Goal: Task Accomplishment & Management: Complete application form

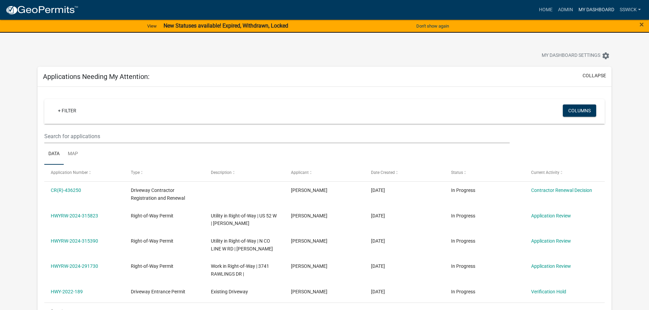
click at [598, 10] on link "My Dashboard" at bounding box center [595, 9] width 41 height 13
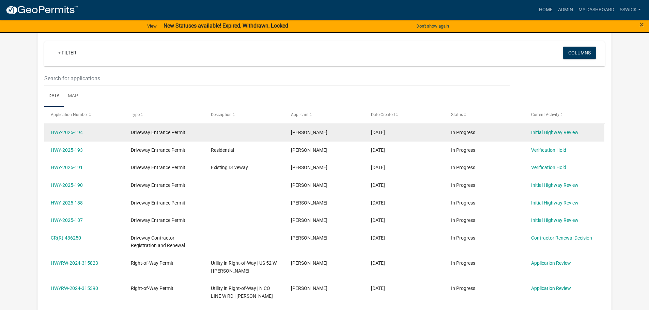
scroll to position [68, 0]
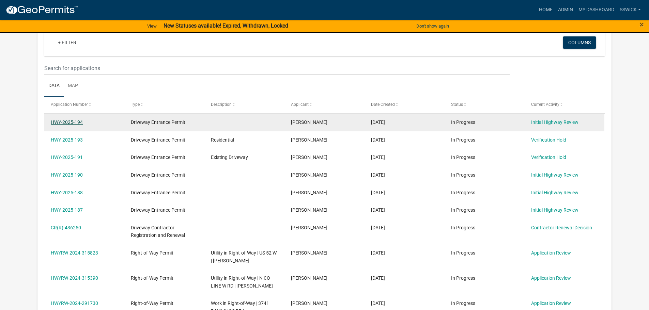
click at [79, 122] on link "HWY-2025-194" at bounding box center [67, 122] width 32 height 5
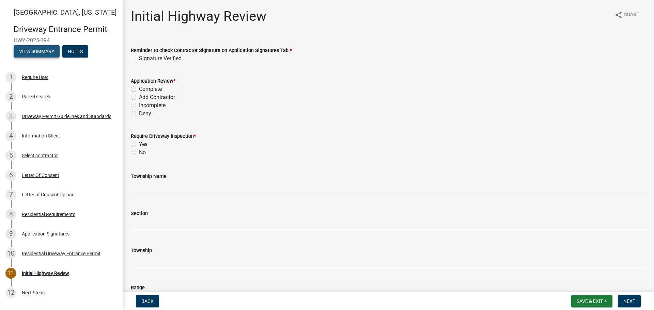
click at [41, 53] on button "View Summary" at bounding box center [37, 51] width 46 height 12
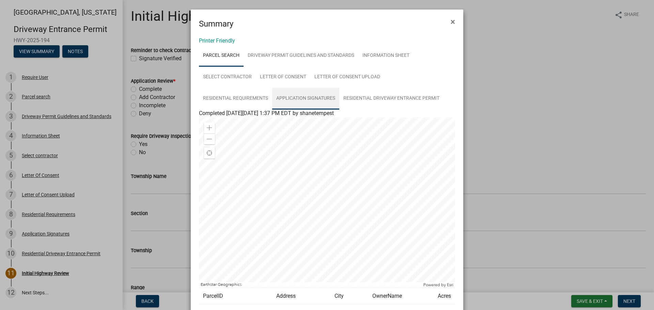
click at [317, 97] on link "Application Signatures" at bounding box center [305, 99] width 67 height 22
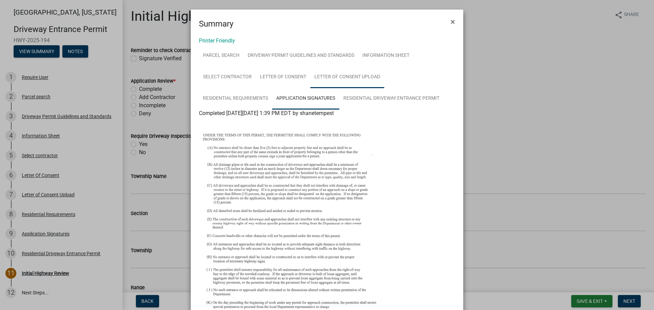
click at [330, 76] on link "Letter of Consent Upload" at bounding box center [347, 77] width 74 height 22
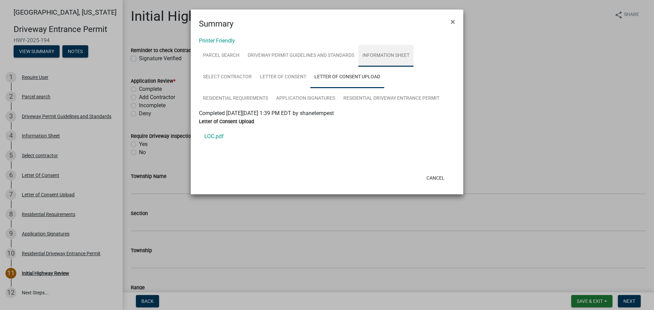
click at [376, 57] on link "Information Sheet" at bounding box center [385, 56] width 55 height 22
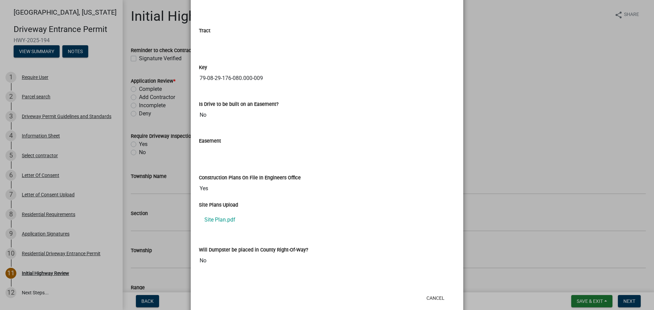
scroll to position [956, 0]
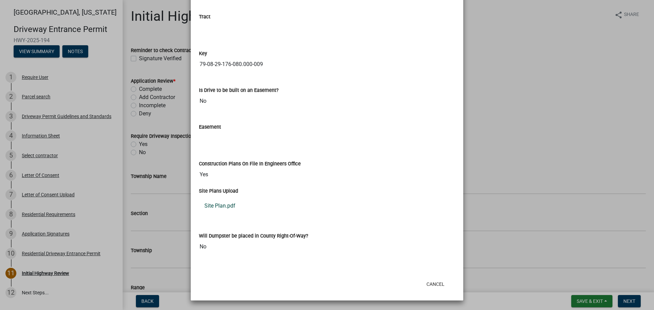
click at [230, 208] on link "Site Plan.pdf" at bounding box center [327, 206] width 256 height 16
click at [226, 207] on link "Site Plan.pdf" at bounding box center [327, 206] width 256 height 16
click at [433, 286] on button "Cancel" at bounding box center [435, 284] width 29 height 12
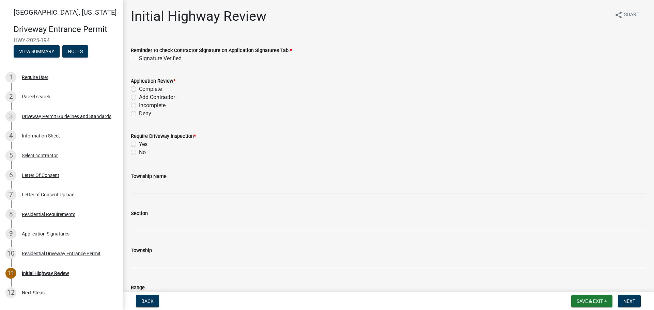
click at [139, 59] on label "Signature Verified" at bounding box center [160, 58] width 43 height 8
click at [139, 59] on input "Signature Verified" at bounding box center [141, 56] width 4 height 4
checkbox input "true"
click at [139, 105] on label "Incomplete" at bounding box center [152, 105] width 27 height 8
click at [139, 105] on input "Incomplete" at bounding box center [141, 103] width 4 height 4
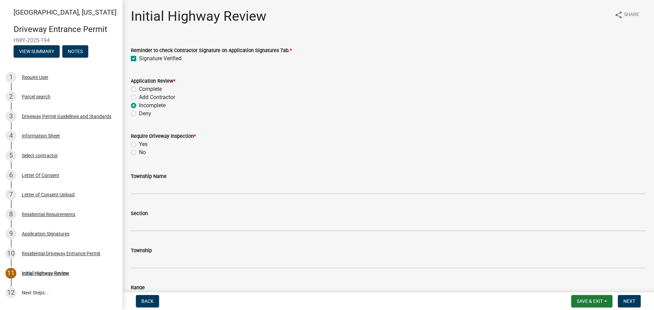
radio input "true"
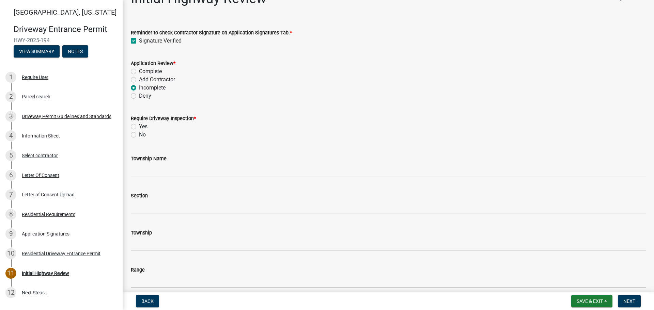
scroll to position [34, 0]
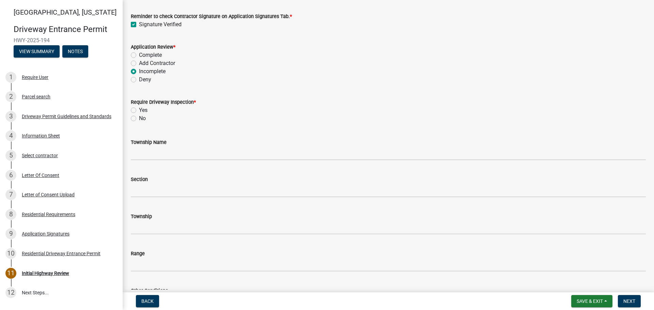
click at [139, 109] on label "Yes" at bounding box center [143, 110] width 9 height 8
click at [139, 109] on input "Yes" at bounding box center [141, 108] width 4 height 4
radio input "true"
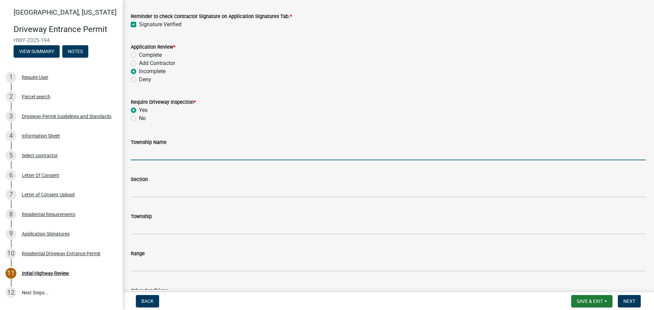
click at [152, 153] on input "Township Name" at bounding box center [388, 153] width 515 height 14
type input "[PERSON_NAME]"
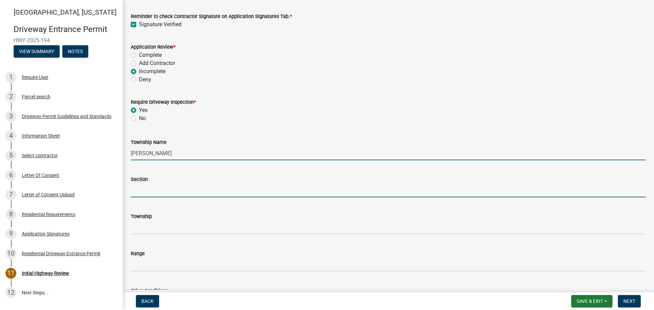
click at [159, 194] on input "Section" at bounding box center [388, 191] width 515 height 14
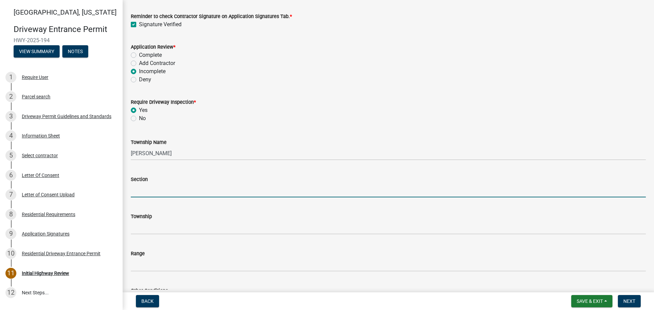
type input "29"
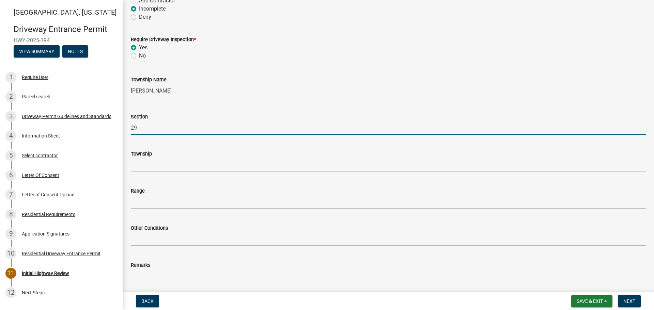
scroll to position [102, 0]
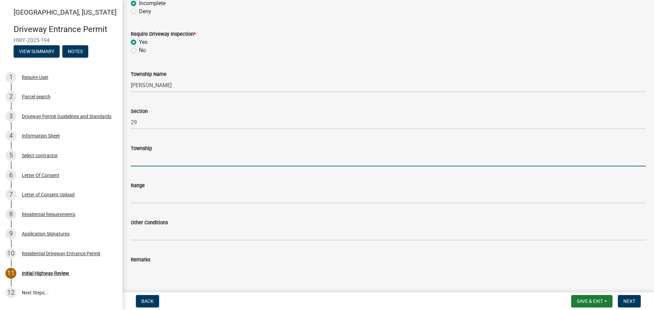
click at [145, 158] on input "Township" at bounding box center [388, 160] width 515 height 14
type input "T 23 N"
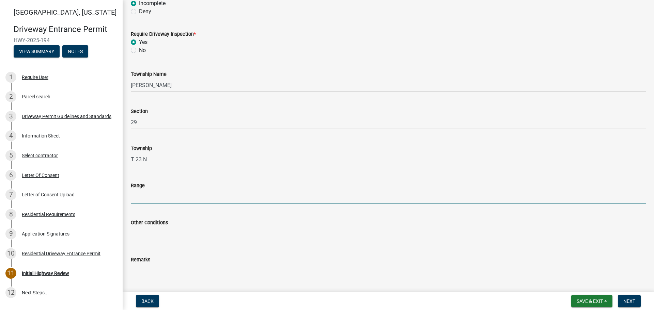
click at [158, 195] on input "Range" at bounding box center [388, 197] width 515 height 14
type input "R 3 W"
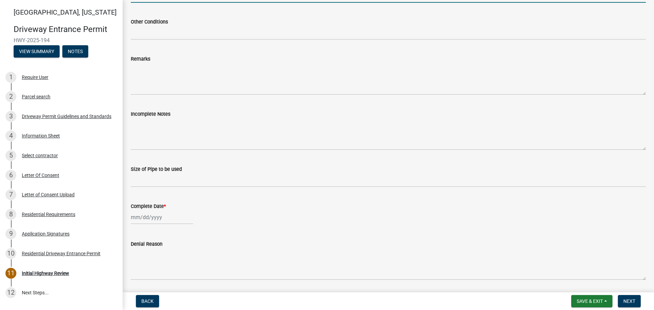
scroll to position [306, 0]
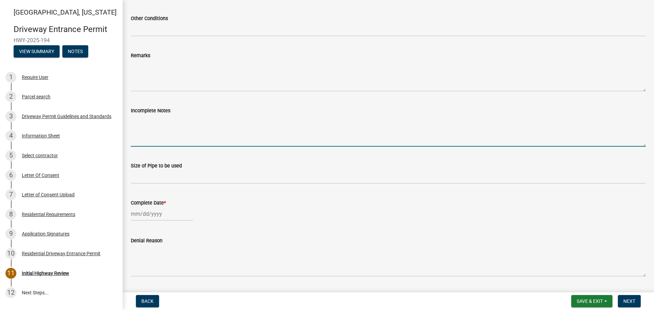
click at [154, 136] on textarea "Incomplete Notes" at bounding box center [388, 131] width 515 height 32
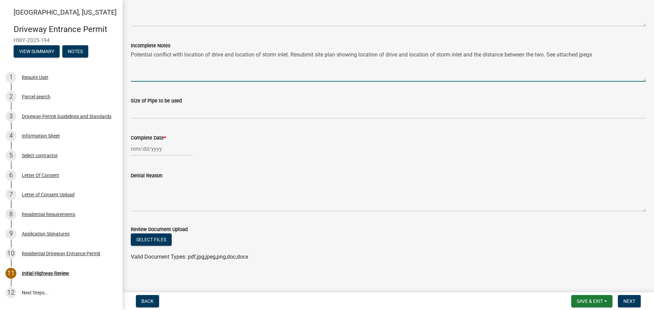
scroll to position [376, 0]
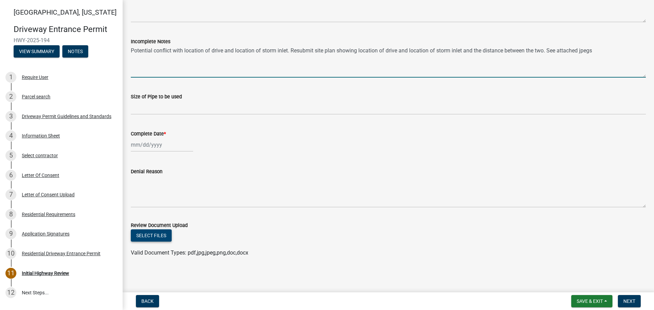
type textarea "Potential conflict with location of drive and location of storm inlet. Resubmit…"
click at [148, 236] on button "Select files" at bounding box center [151, 235] width 41 height 12
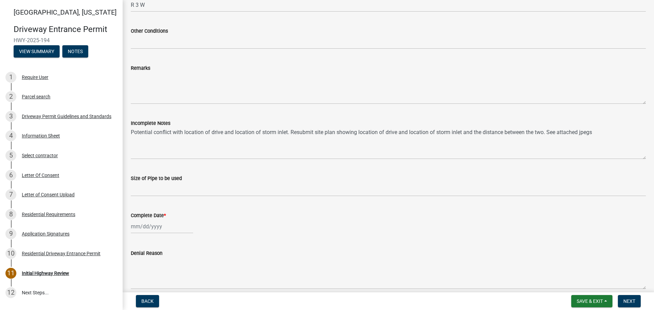
scroll to position [289, 0]
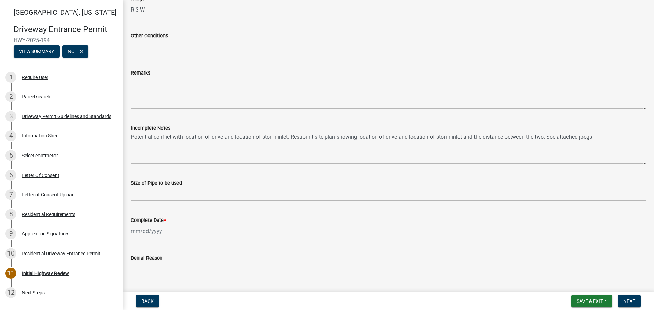
click at [147, 233] on div at bounding box center [162, 231] width 62 height 14
select select "8"
select select "2025"
click at [160, 195] on div "20" at bounding box center [159, 195] width 11 height 11
type input "[DATE]"
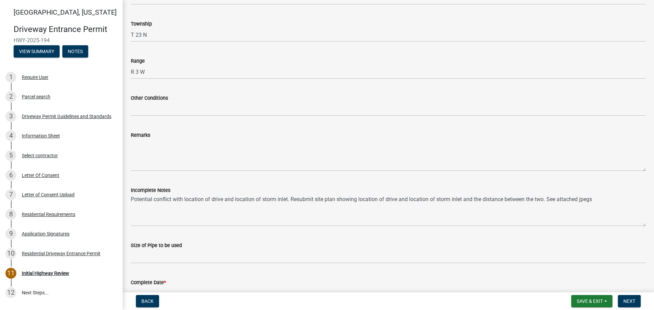
scroll to position [238, 0]
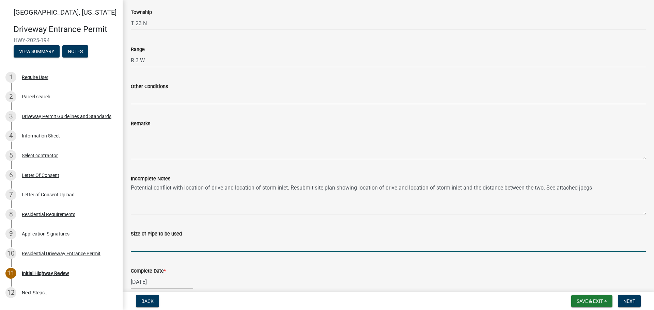
click at [175, 243] on input "Size of Pipe to be used" at bounding box center [388, 245] width 515 height 14
type input "N/A"
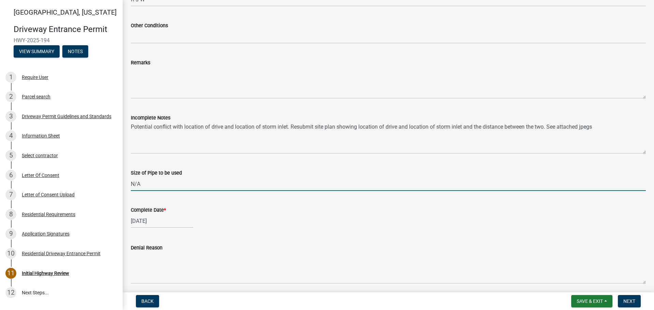
scroll to position [340, 0]
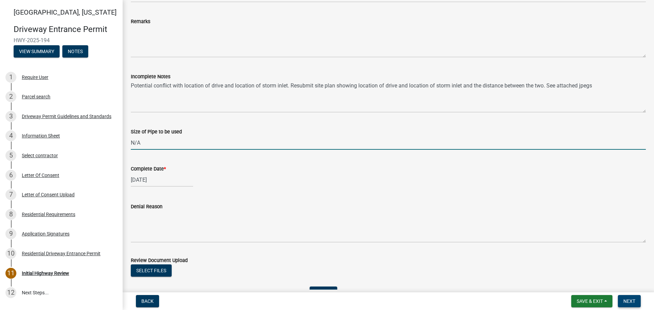
click at [626, 301] on span "Next" at bounding box center [629, 301] width 12 height 5
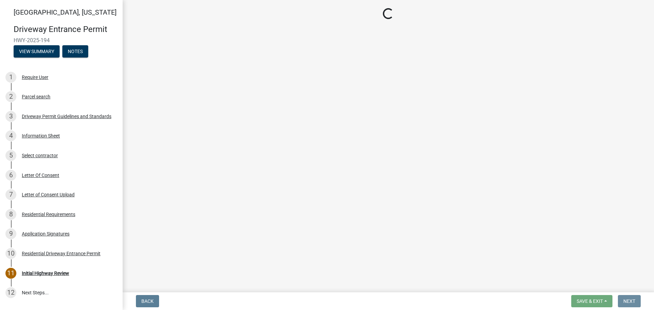
scroll to position [0, 0]
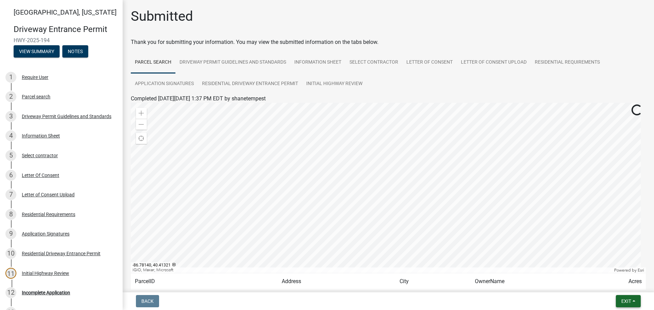
click at [622, 302] on span "Exit" at bounding box center [626, 301] width 10 height 5
click at [604, 283] on button "Save & Exit" at bounding box center [613, 283] width 54 height 16
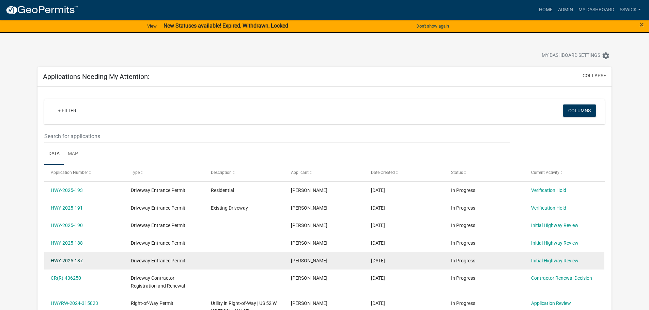
click at [73, 260] on link "HWY-2025-187" at bounding box center [67, 260] width 32 height 5
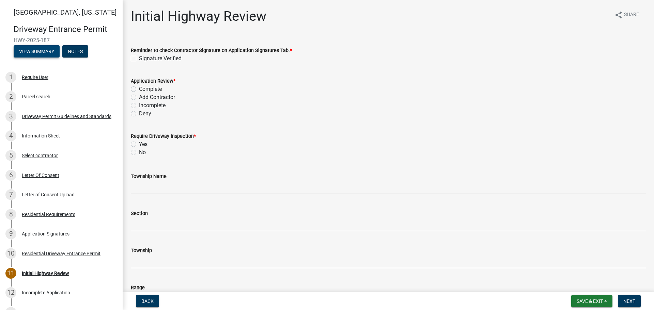
click at [33, 53] on button "View Summary" at bounding box center [37, 51] width 46 height 12
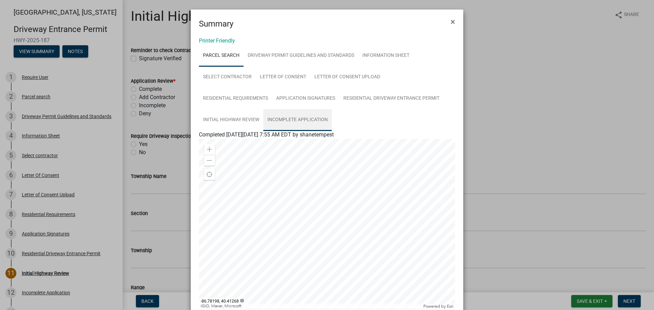
click at [286, 119] on link "Incomplete Application" at bounding box center [297, 120] width 68 height 22
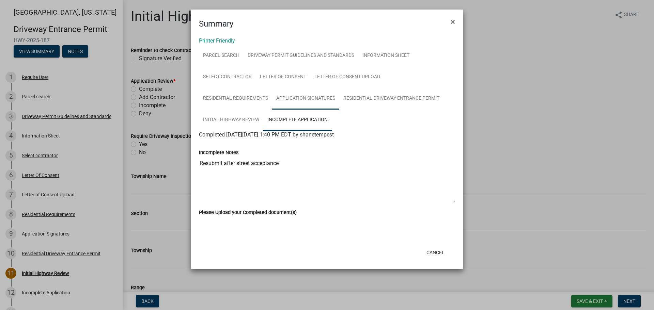
click at [307, 100] on link "Application Signatures" at bounding box center [305, 99] width 67 height 22
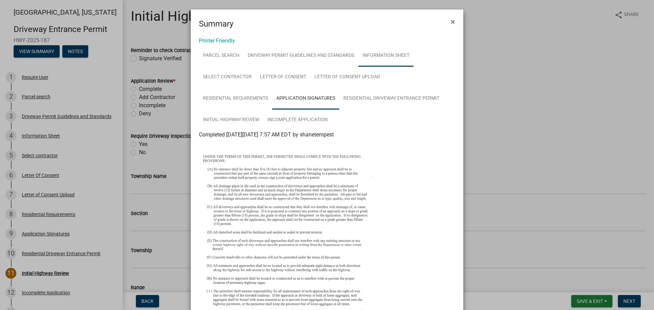
click at [366, 56] on link "Information Sheet" at bounding box center [385, 56] width 55 height 22
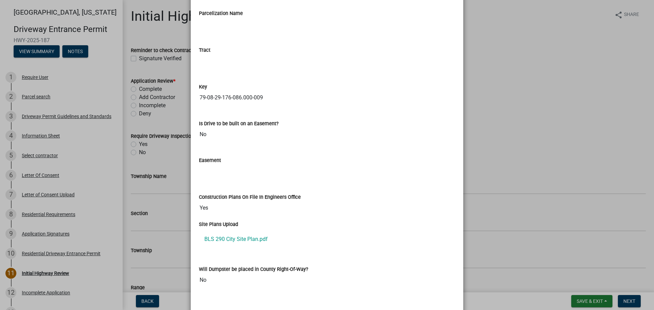
scroll to position [978, 0]
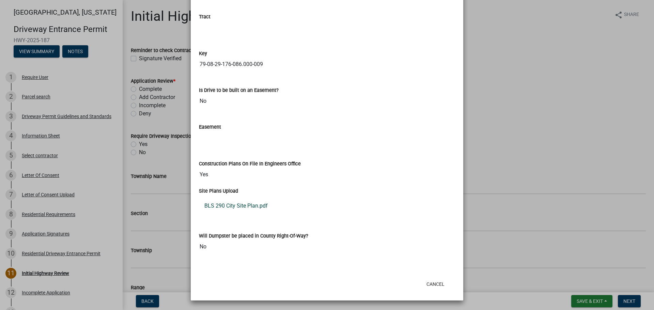
click at [236, 206] on link "BLS 290 City Site Plan.pdf" at bounding box center [327, 206] width 256 height 16
click at [433, 288] on button "Cancel" at bounding box center [435, 284] width 29 height 12
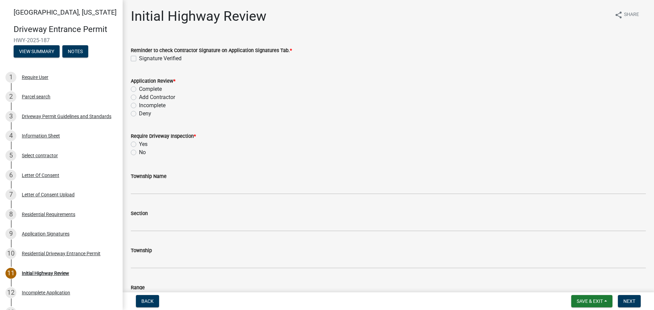
click at [139, 59] on label "Signature Verified" at bounding box center [160, 58] width 43 height 8
click at [139, 59] on input "Signature Verified" at bounding box center [141, 56] width 4 height 4
checkbox input "true"
click at [139, 90] on label "Complete" at bounding box center [150, 89] width 23 height 8
click at [139, 90] on input "Complete" at bounding box center [141, 87] width 4 height 4
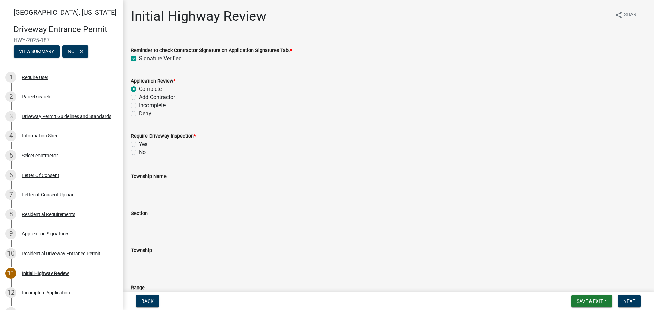
radio input "true"
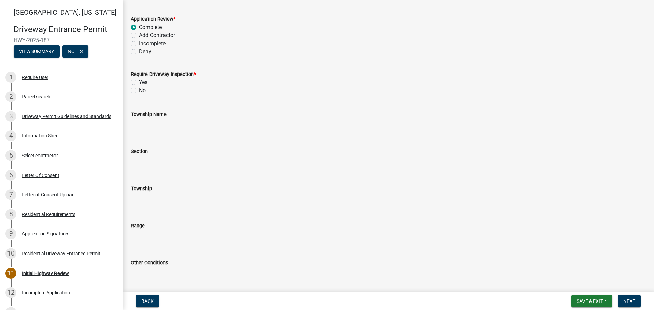
scroll to position [68, 0]
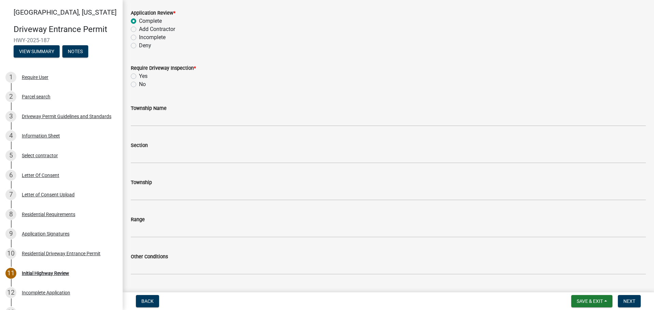
click at [139, 84] on label "No" at bounding box center [142, 84] width 7 height 8
click at [139, 84] on input "No" at bounding box center [141, 82] width 4 height 4
radio input "true"
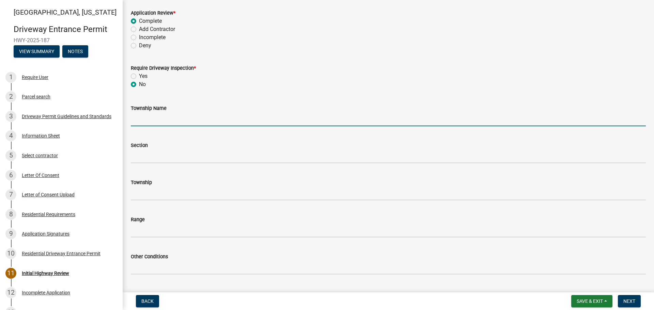
click at [146, 121] on input "Township Name" at bounding box center [388, 119] width 515 height 14
type input "[PERSON_NAME]"
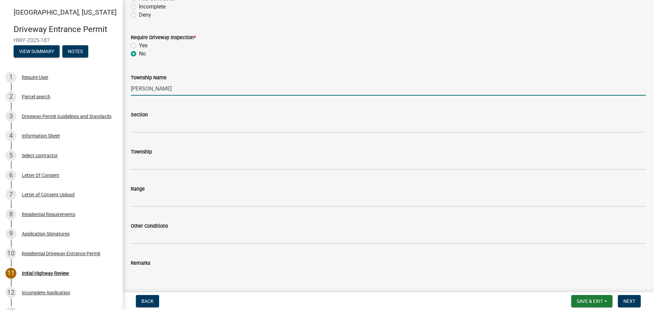
scroll to position [136, 0]
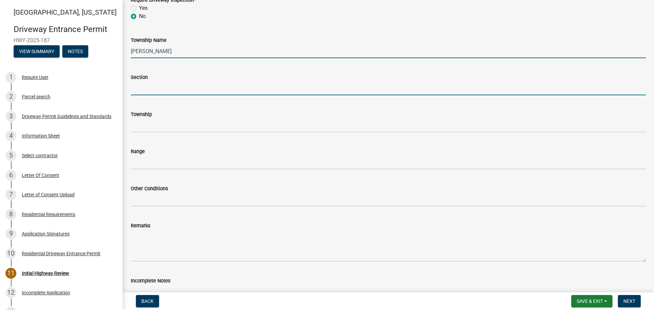
click at [148, 92] on input "Section" at bounding box center [388, 88] width 515 height 14
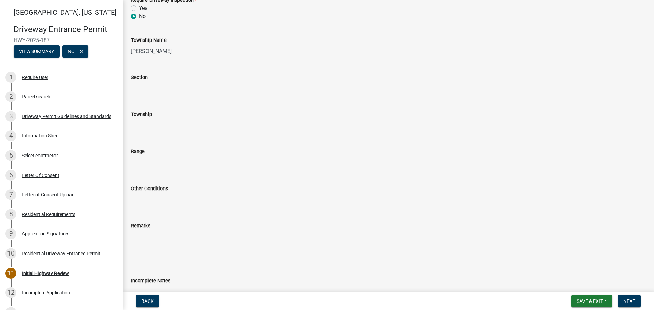
type input "29"
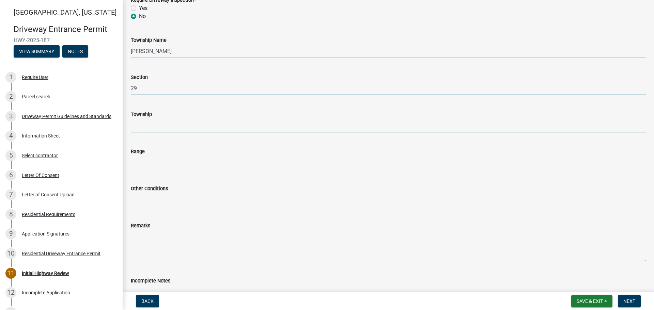
click at [160, 124] on input "Township" at bounding box center [388, 125] width 515 height 14
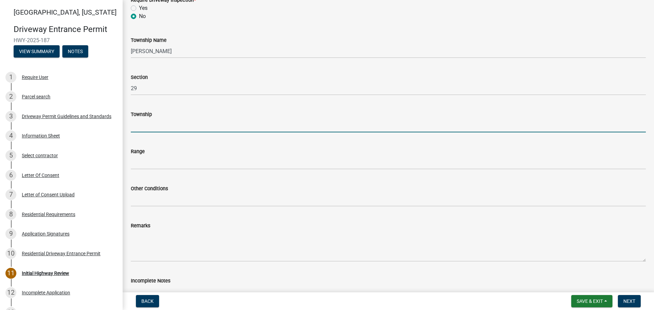
type input "T 23 N"
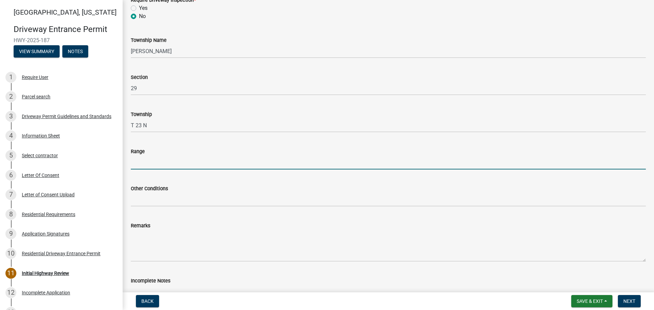
click at [158, 166] on input "Range" at bounding box center [388, 163] width 515 height 14
type input "R 3 W"
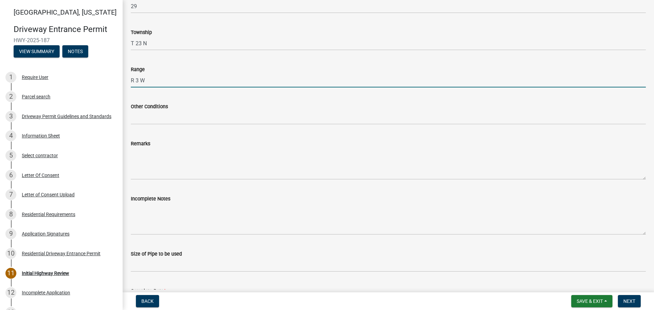
scroll to position [238, 0]
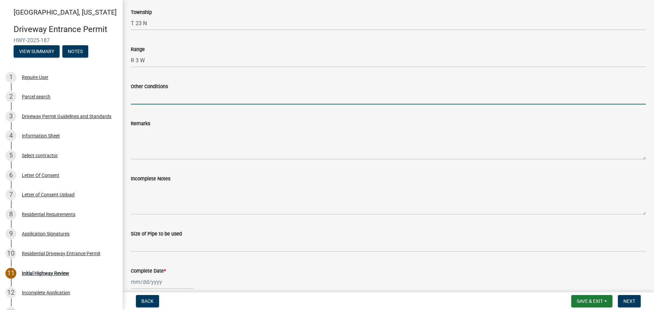
click at [156, 100] on input "Other Conditions" at bounding box center [388, 98] width 515 height 14
type input "17' Width, 5' Taper, 5' Sidewalk"
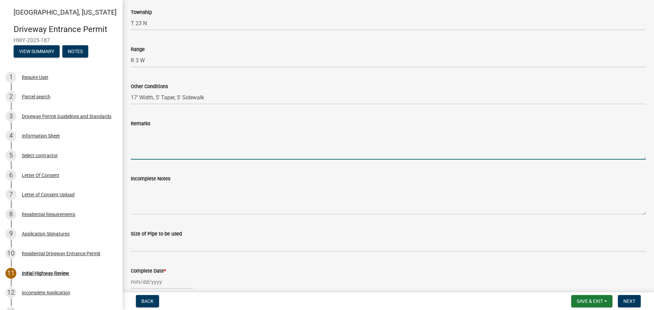
click at [162, 148] on textarea "Remarks" at bounding box center [388, 144] width 515 height 32
type textarea "None"
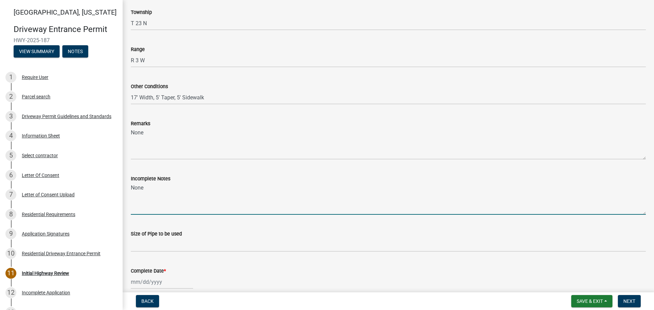
type textarea "None"
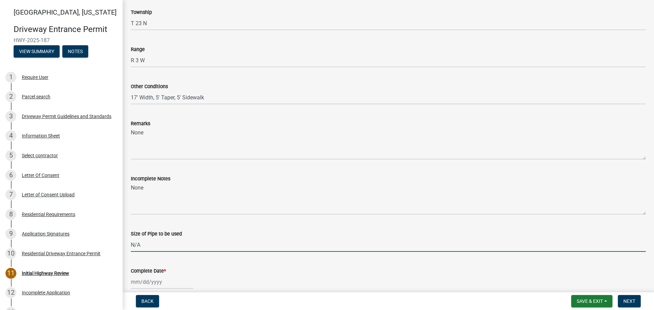
type input "N/A"
select select "8"
select select "2025"
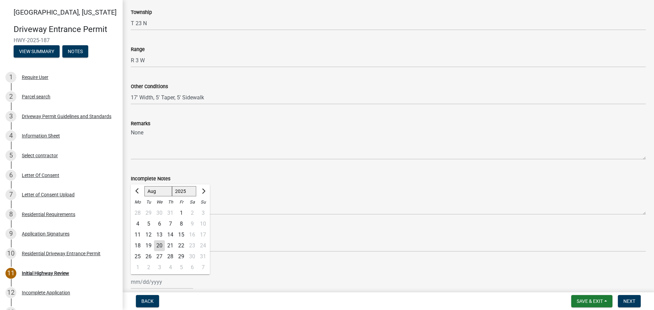
click at [162, 247] on div "20" at bounding box center [159, 245] width 11 height 11
type input "[DATE]"
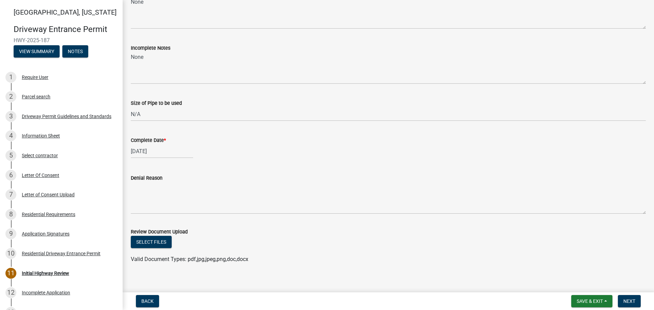
scroll to position [375, 0]
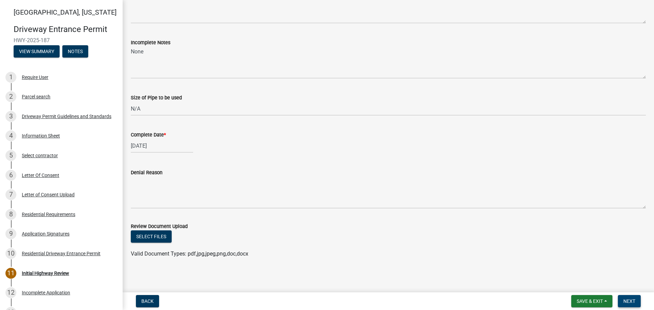
click at [623, 300] on span "Next" at bounding box center [629, 301] width 12 height 5
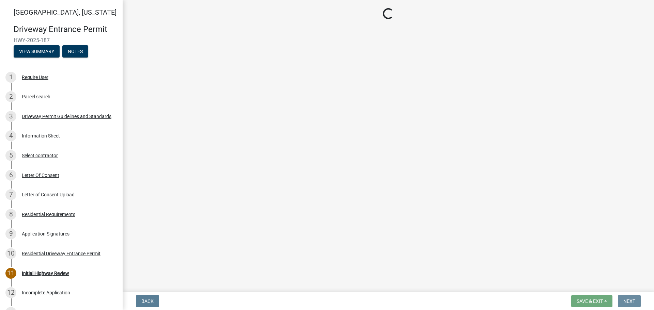
scroll to position [0, 0]
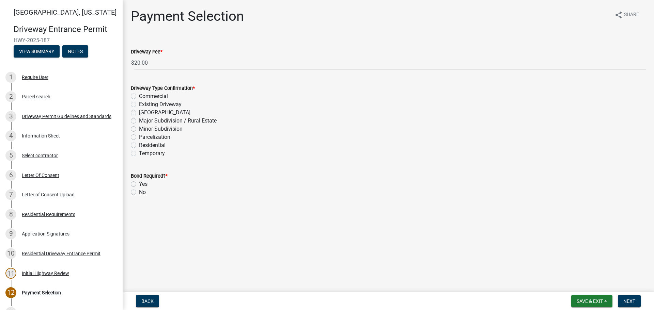
click at [139, 145] on label "Residential" at bounding box center [152, 145] width 27 height 8
click at [139, 145] on input "Residential" at bounding box center [141, 143] width 4 height 4
radio input "true"
click at [139, 193] on label "No" at bounding box center [142, 192] width 7 height 8
click at [139, 193] on input "No" at bounding box center [141, 190] width 4 height 4
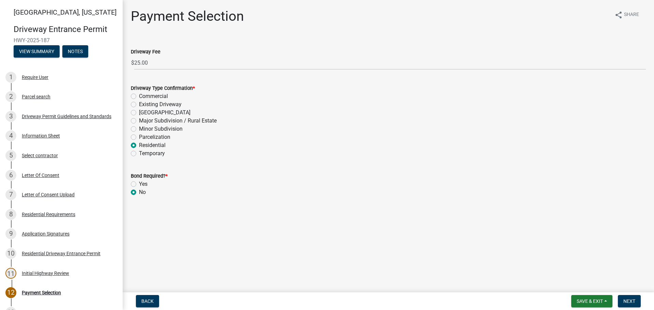
radio input "true"
click at [632, 303] on span "Next" at bounding box center [629, 301] width 12 height 5
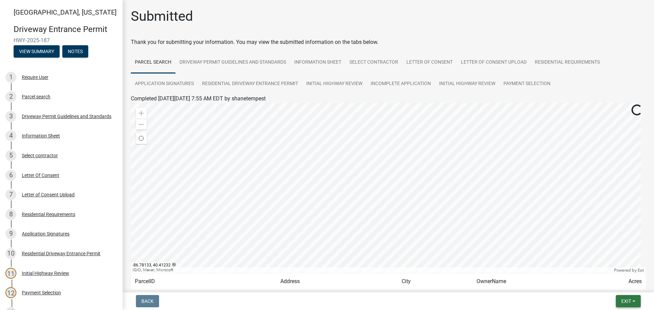
click at [625, 300] on span "Exit" at bounding box center [626, 301] width 10 height 5
click at [605, 286] on button "Save & Exit" at bounding box center [613, 283] width 54 height 16
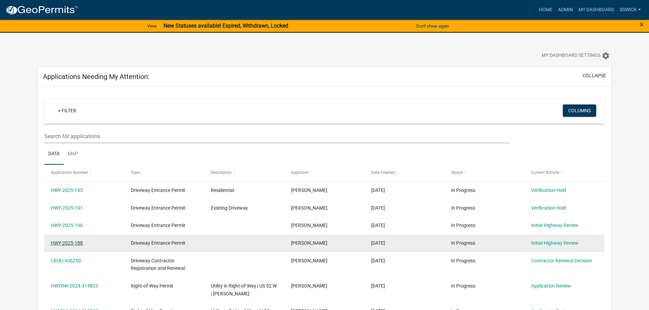
click at [76, 242] on link "HWY-2025-188" at bounding box center [67, 242] width 32 height 5
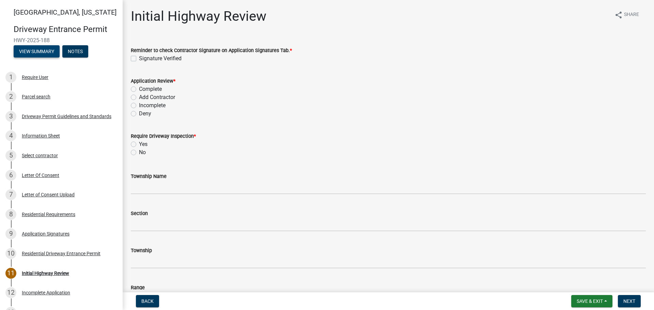
click at [39, 52] on button "View Summary" at bounding box center [37, 51] width 46 height 12
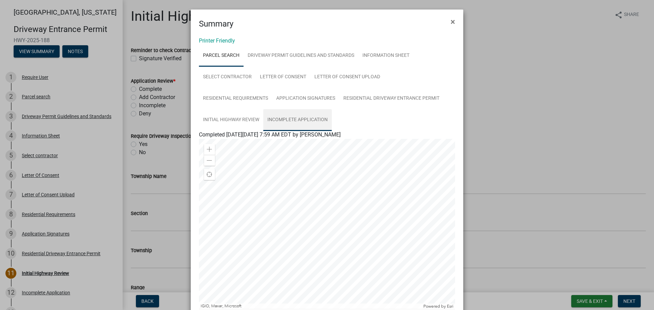
click at [291, 119] on link "Incomplete Application" at bounding box center [297, 120] width 68 height 22
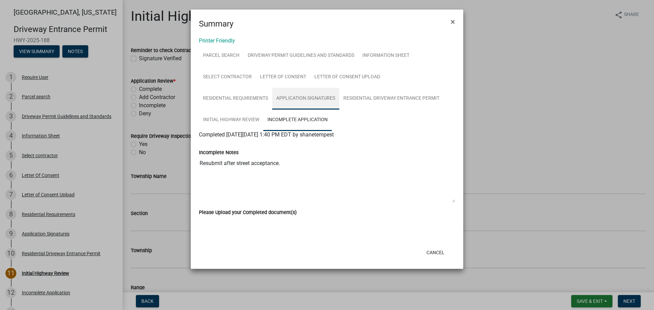
click at [299, 100] on link "Application Signatures" at bounding box center [305, 99] width 67 height 22
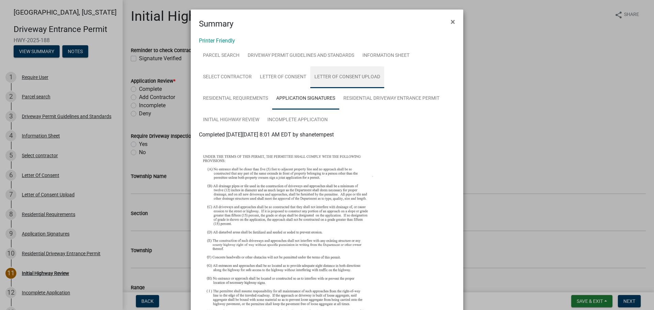
click at [352, 76] on link "Letter of Consent Upload" at bounding box center [347, 77] width 74 height 22
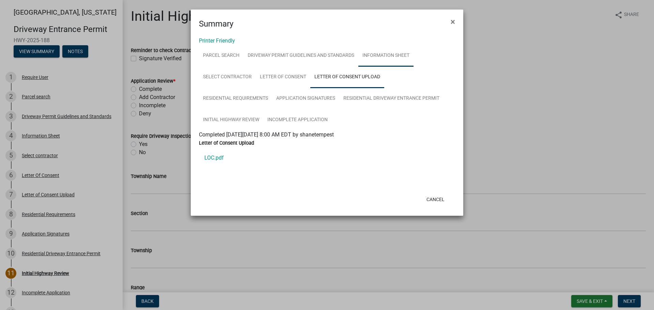
click at [384, 58] on link "Information Sheet" at bounding box center [385, 56] width 55 height 22
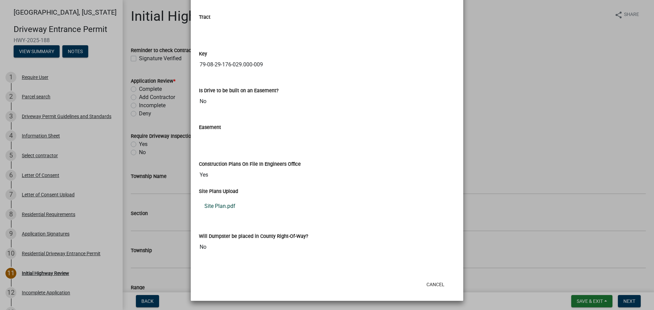
scroll to position [978, 0]
click at [231, 207] on link "Site Plan.pdf" at bounding box center [327, 206] width 256 height 16
drag, startPoint x: 427, startPoint y: 285, endPoint x: 407, endPoint y: 272, distance: 24.0
click at [427, 285] on button "Cancel" at bounding box center [435, 284] width 29 height 12
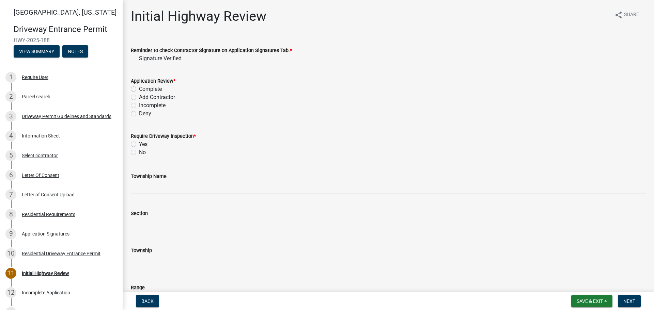
click at [139, 59] on label "Signature Verified" at bounding box center [160, 58] width 43 height 8
click at [139, 59] on input "Signature Verified" at bounding box center [141, 56] width 4 height 4
checkbox input "true"
click at [139, 90] on label "Complete" at bounding box center [150, 89] width 23 height 8
click at [139, 90] on input "Complete" at bounding box center [141, 87] width 4 height 4
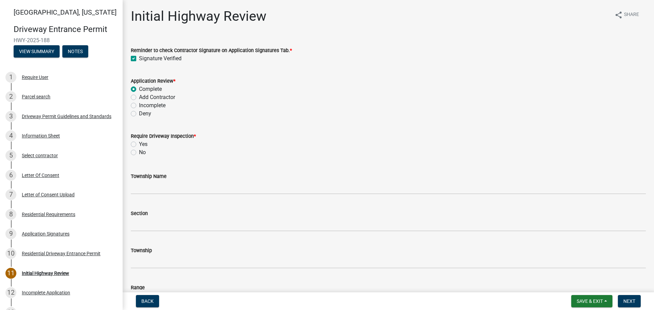
radio input "true"
click at [139, 152] on label "No" at bounding box center [142, 152] width 7 height 8
click at [139, 152] on input "No" at bounding box center [141, 150] width 4 height 4
radio input "true"
click at [144, 178] on label "Township Name" at bounding box center [149, 176] width 36 height 5
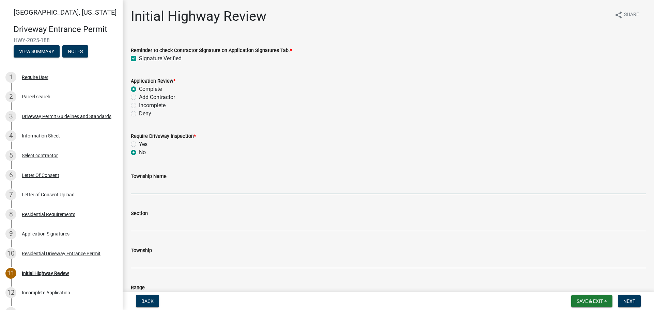
click at [144, 180] on input "Township Name" at bounding box center [388, 187] width 515 height 14
click at [146, 185] on input "Township Name" at bounding box center [388, 187] width 515 height 14
type input "[PERSON_NAME]"
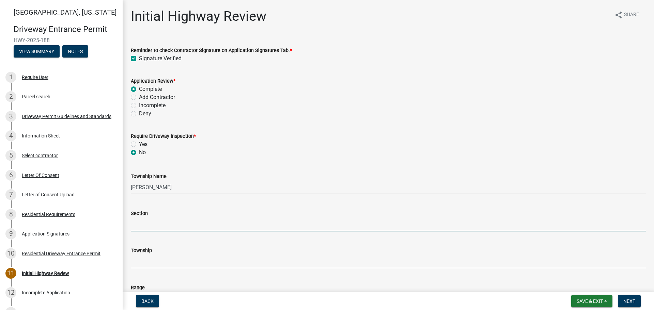
click at [168, 221] on input "Section" at bounding box center [388, 225] width 515 height 14
type input "29"
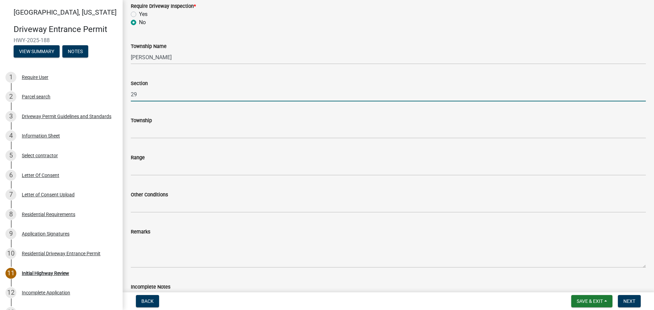
scroll to position [136, 0]
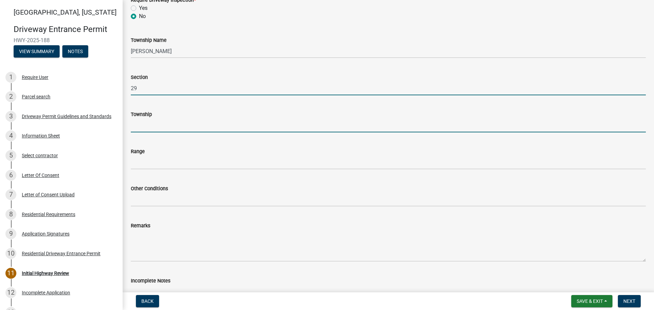
click at [145, 123] on input "Township" at bounding box center [388, 125] width 515 height 14
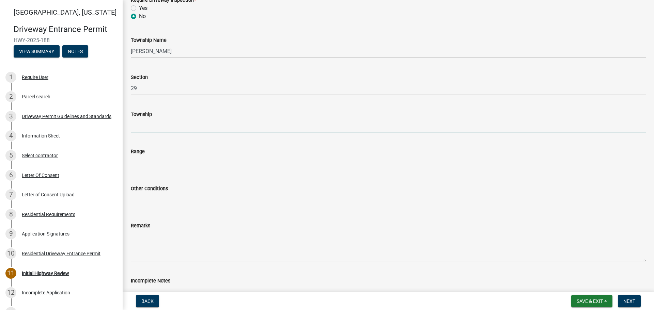
type input "T 23 N"
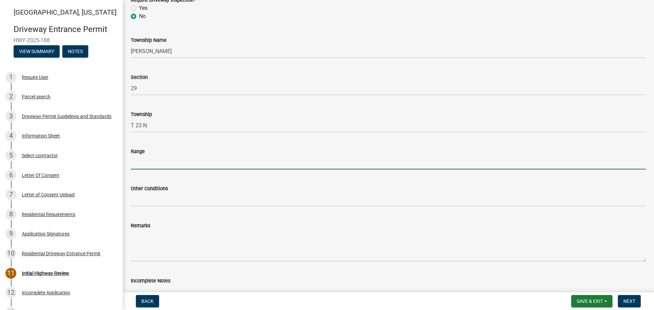
click at [164, 164] on input "Range" at bounding box center [388, 163] width 515 height 14
type input "R 3 W"
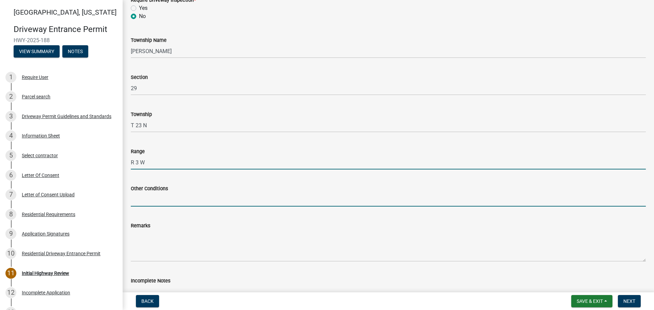
click at [170, 197] on input "Other Conditions" at bounding box center [388, 200] width 515 height 14
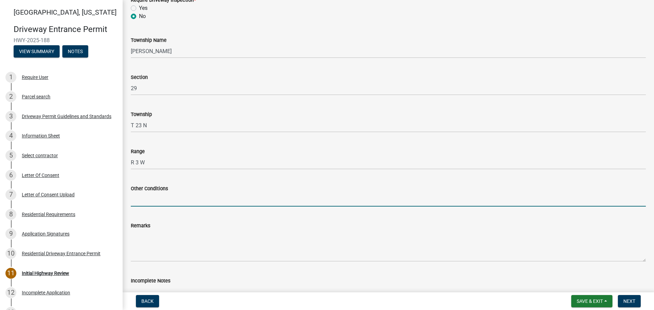
type input "17' Width, 5' Taper, 5' Sidewalk"
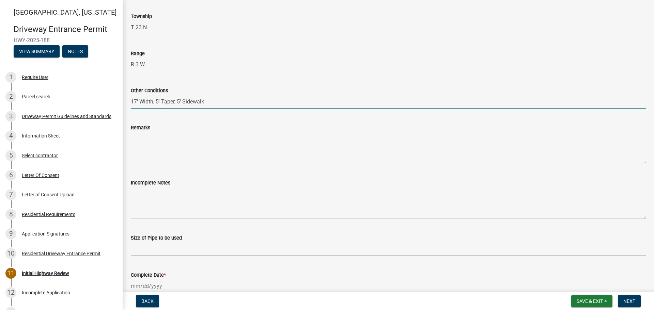
scroll to position [238, 0]
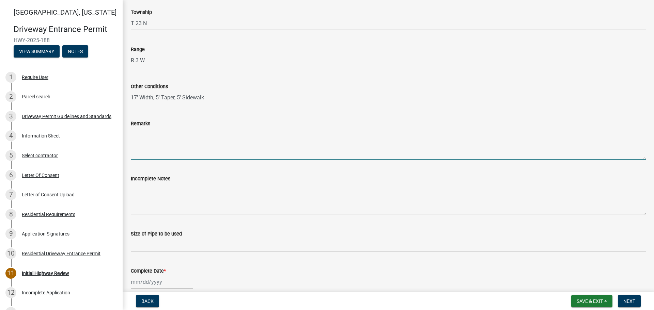
click at [147, 141] on textarea "Remarks" at bounding box center [388, 144] width 515 height 32
type textarea "None"
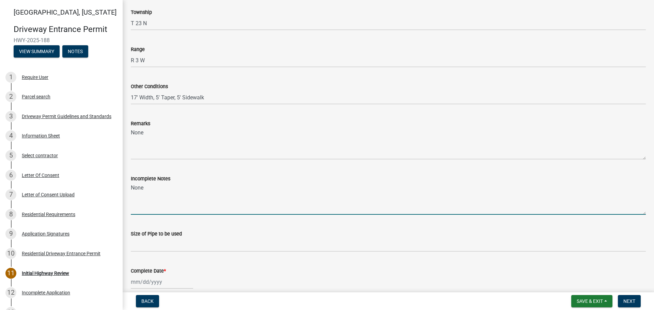
type textarea "None"
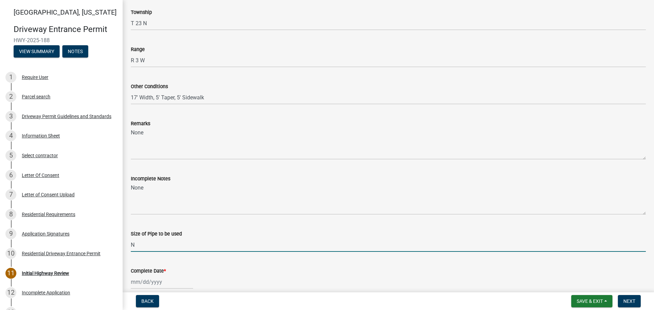
type input "N/A"
click at [162, 281] on div at bounding box center [162, 282] width 62 height 14
select select "8"
select select "2025"
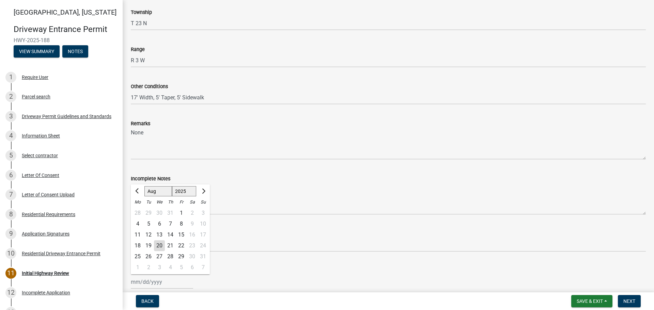
click at [160, 246] on div "20" at bounding box center [159, 245] width 11 height 11
type input "[DATE]"
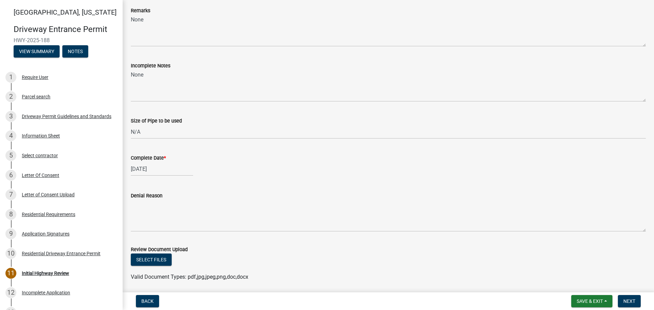
scroll to position [376, 0]
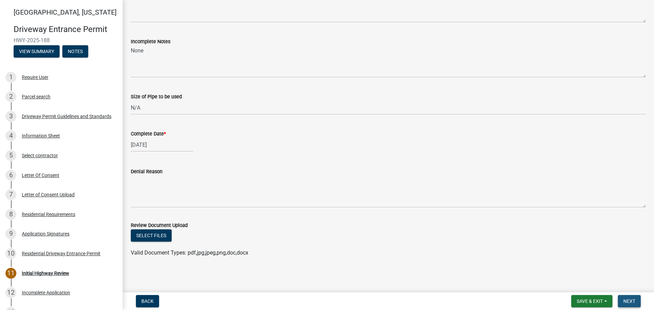
click at [628, 303] on span "Next" at bounding box center [629, 301] width 12 height 5
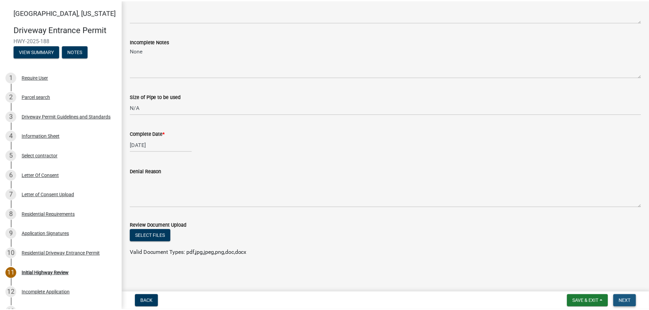
scroll to position [0, 0]
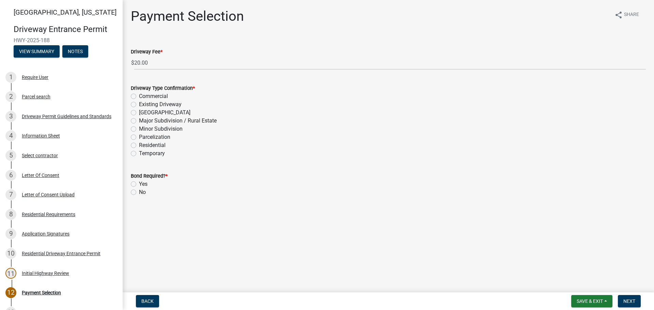
click at [139, 144] on label "Residential" at bounding box center [152, 145] width 27 height 8
click at [139, 144] on input "Residential" at bounding box center [141, 143] width 4 height 4
radio input "true"
click at [139, 193] on label "No" at bounding box center [142, 192] width 7 height 8
click at [139, 193] on input "No" at bounding box center [141, 190] width 4 height 4
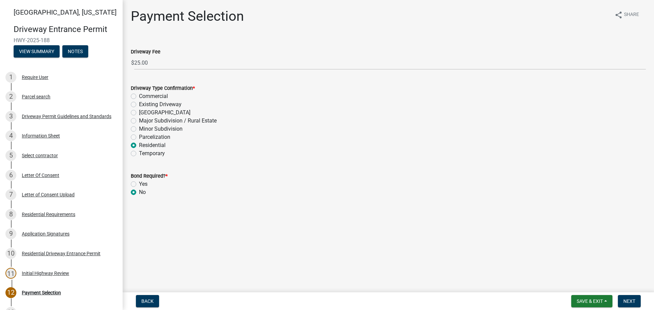
radio input "true"
click at [633, 302] on span "Next" at bounding box center [629, 301] width 12 height 5
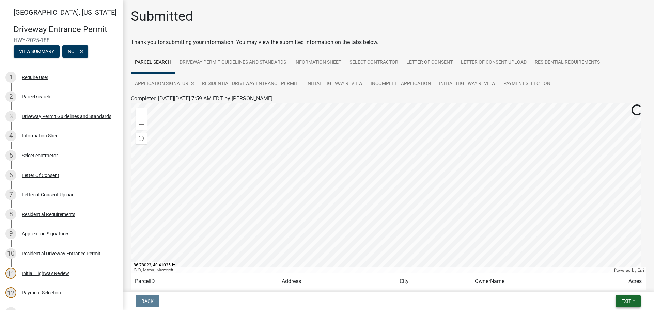
click at [622, 301] on span "Exit" at bounding box center [626, 301] width 10 height 5
click at [608, 287] on button "Save & Exit" at bounding box center [613, 283] width 54 height 16
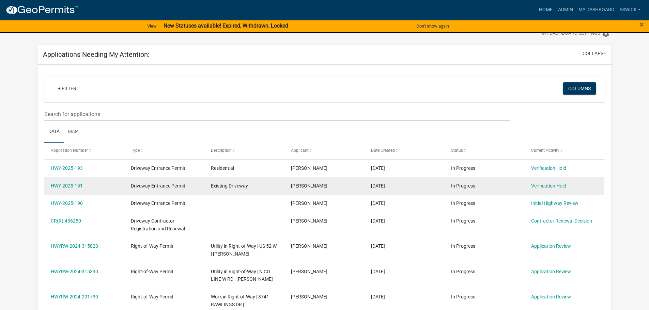
scroll to position [34, 0]
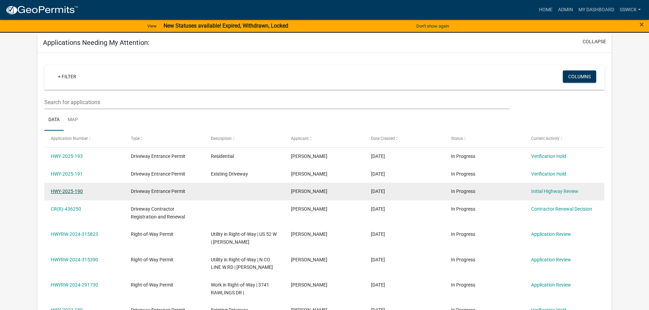
click at [76, 191] on link "HWY-2025-190" at bounding box center [67, 191] width 32 height 5
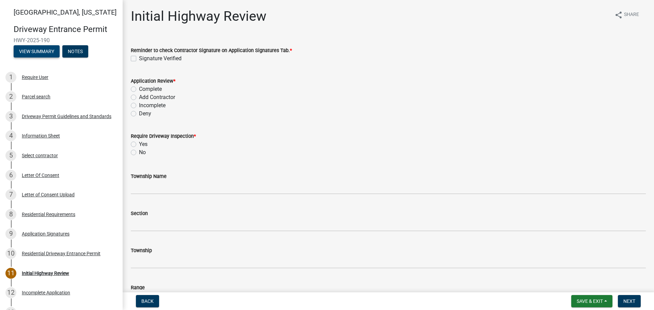
click at [33, 53] on button "View Summary" at bounding box center [37, 51] width 46 height 12
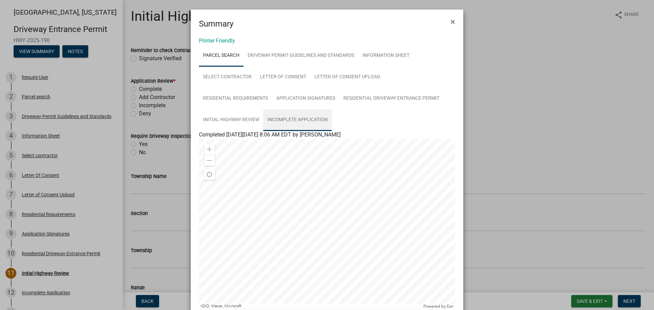
click at [289, 118] on link "Incomplete Application" at bounding box center [297, 120] width 68 height 22
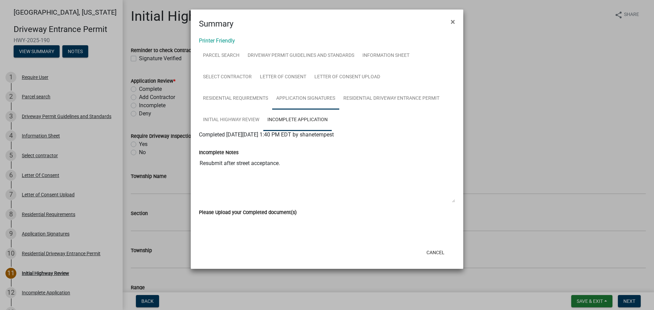
click at [300, 98] on link "Application Signatures" at bounding box center [305, 99] width 67 height 22
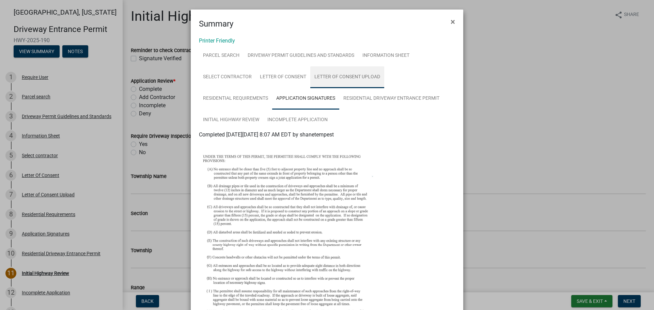
click at [360, 76] on link "Letter of Consent Upload" at bounding box center [347, 77] width 74 height 22
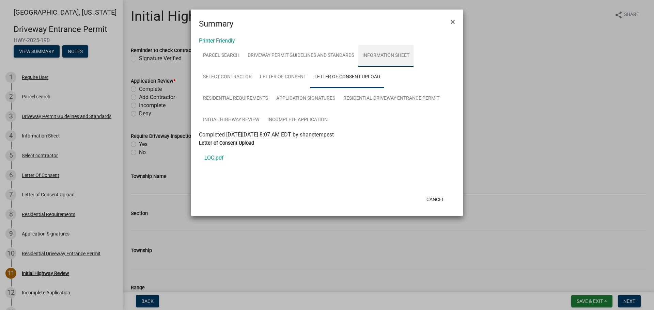
click at [371, 58] on link "Information Sheet" at bounding box center [385, 56] width 55 height 22
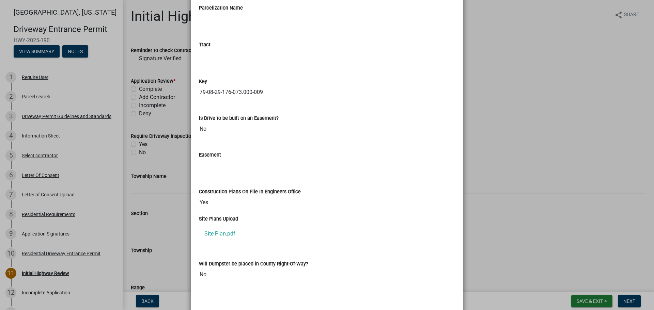
scroll to position [978, 0]
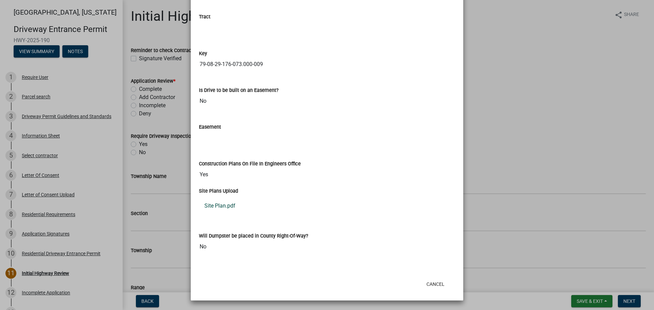
click at [224, 206] on link "Site Plan.pdf" at bounding box center [327, 206] width 256 height 16
drag, startPoint x: 428, startPoint y: 284, endPoint x: 413, endPoint y: 277, distance: 16.6
click at [428, 284] on button "Cancel" at bounding box center [435, 284] width 29 height 12
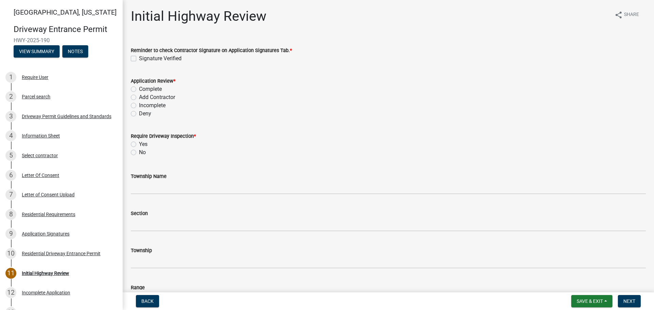
click at [139, 57] on label "Signature Verified" at bounding box center [160, 58] width 43 height 8
click at [139, 57] on input "Signature Verified" at bounding box center [141, 56] width 4 height 4
checkbox input "true"
click at [139, 105] on label "Incomplete" at bounding box center [152, 105] width 27 height 8
click at [139, 105] on input "Incomplete" at bounding box center [141, 103] width 4 height 4
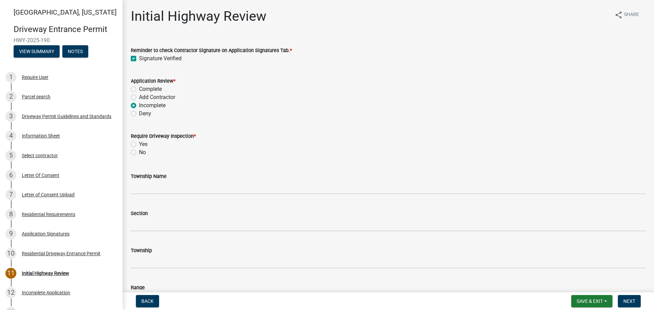
radio input "true"
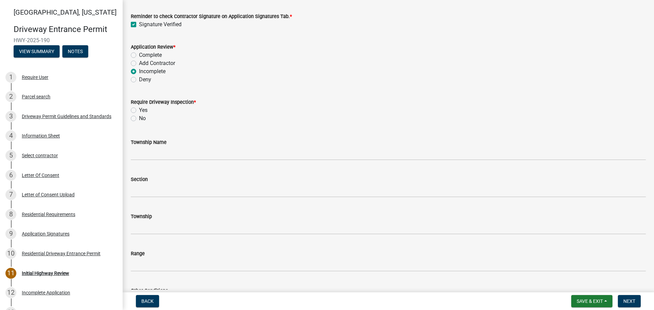
click at [139, 109] on label "Yes" at bounding box center [143, 110] width 9 height 8
click at [139, 109] on input "Yes" at bounding box center [141, 108] width 4 height 4
radio input "true"
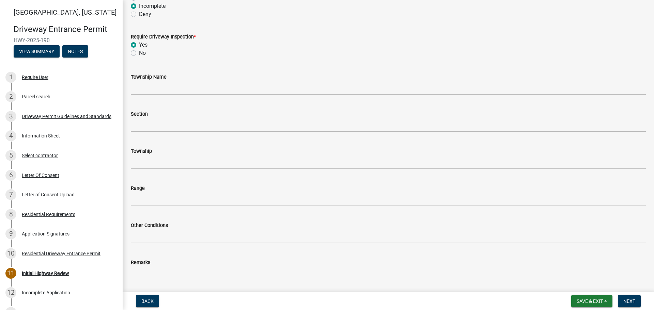
scroll to position [102, 0]
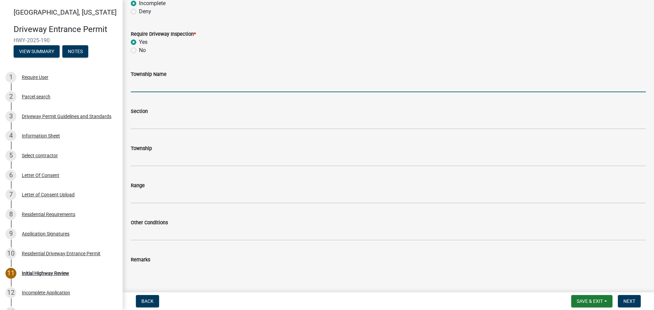
click at [154, 83] on input "Township Name" at bounding box center [388, 85] width 515 height 14
type input "[PERSON_NAME]"
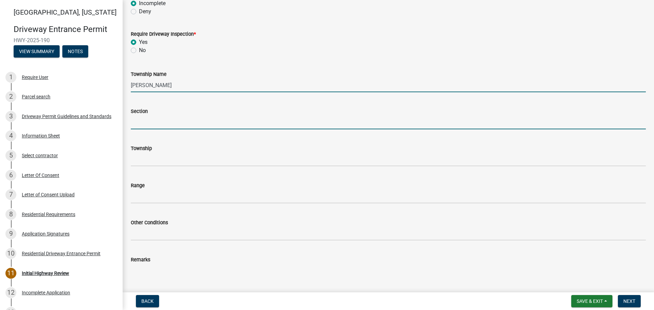
click at [160, 126] on input "Section" at bounding box center [388, 122] width 515 height 14
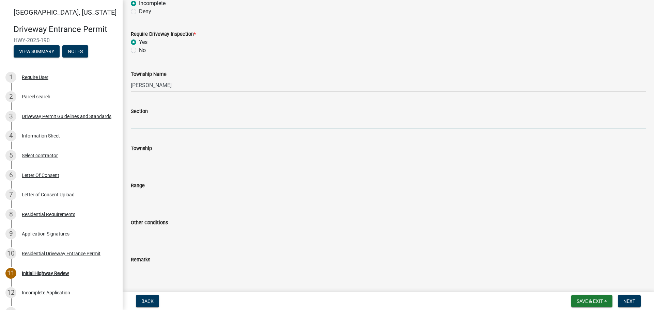
type input "29"
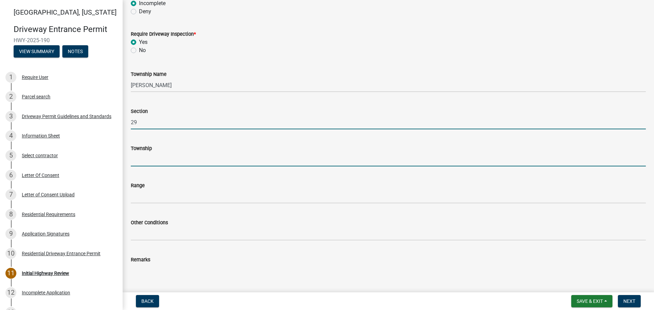
click at [165, 160] on input "Township" at bounding box center [388, 160] width 515 height 14
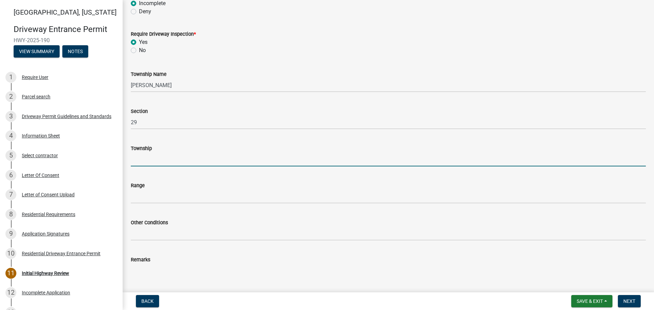
type input "T 23 N"
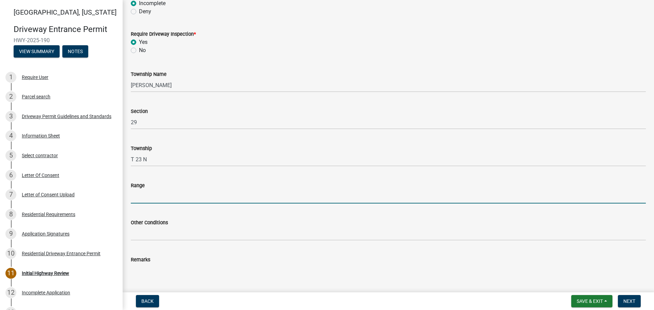
click at [154, 196] on input "Range" at bounding box center [388, 197] width 515 height 14
type input "R 3 W"
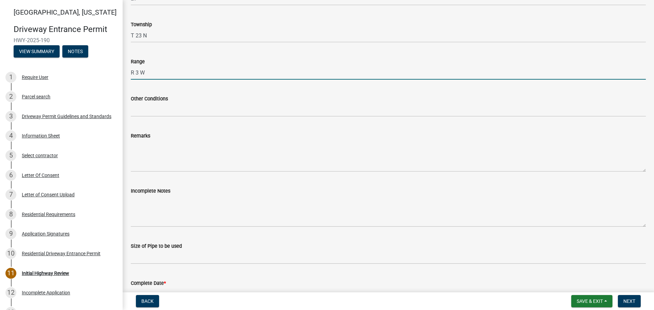
scroll to position [238, 0]
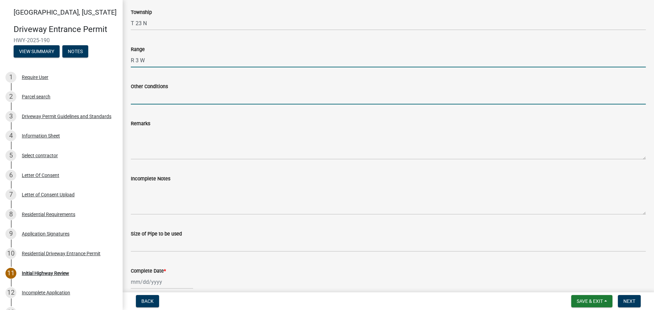
click at [158, 99] on input "Other Conditions" at bounding box center [388, 98] width 515 height 14
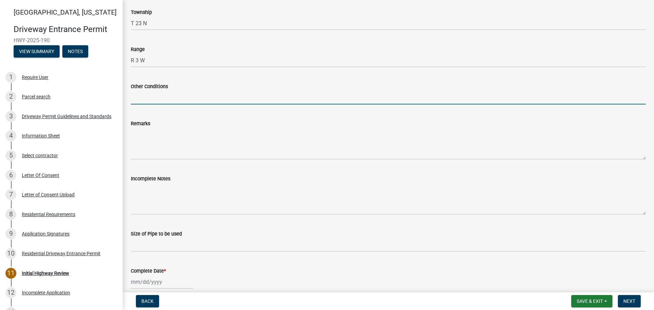
type input "17' Width, 5' Taper, 5' Sidewalk"
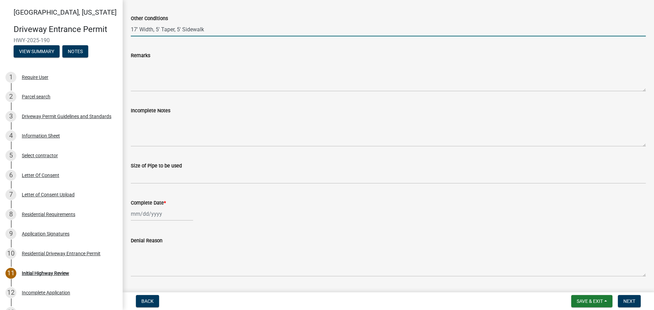
scroll to position [272, 0]
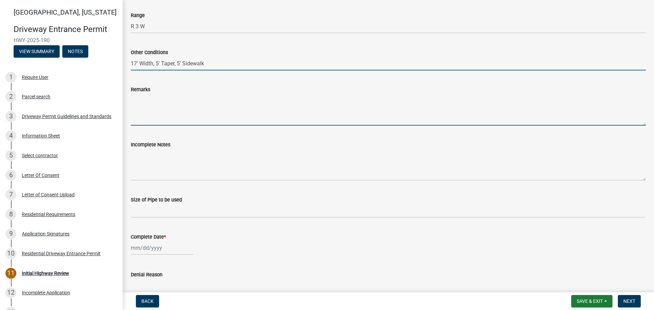
click at [153, 115] on textarea "Remarks" at bounding box center [388, 110] width 515 height 32
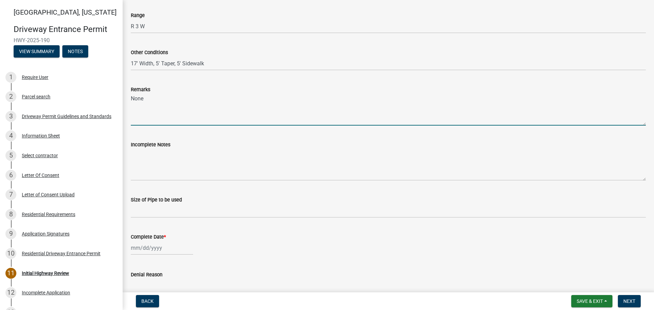
type textarea "None"
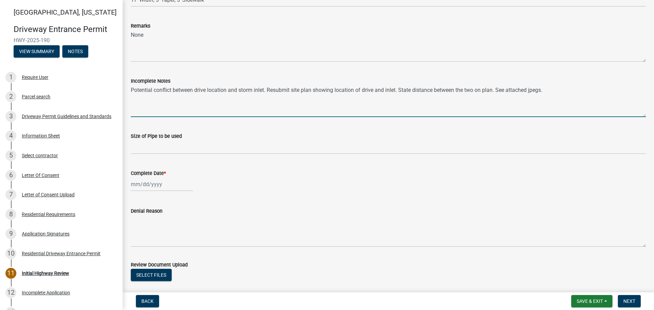
scroll to position [340, 0]
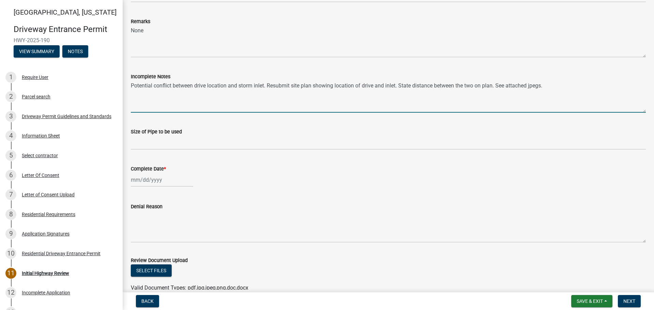
type textarea "Potential conflict between drive location and storm inlet. Resubmit site plan s…"
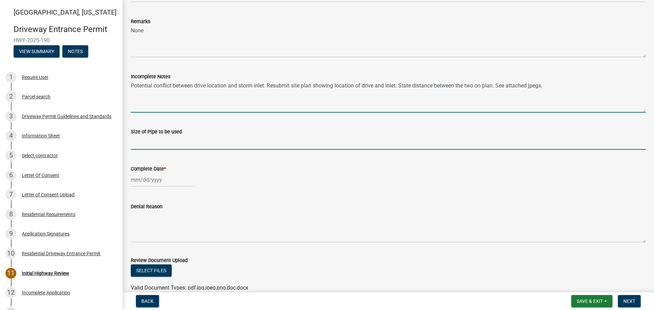
click at [160, 145] on input "Size of Pipe to be used" at bounding box center [388, 143] width 515 height 14
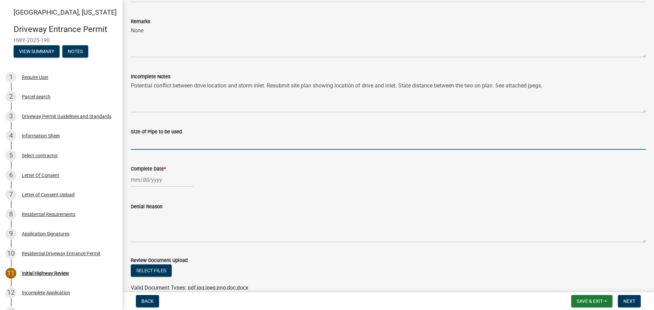
type input "N/A"
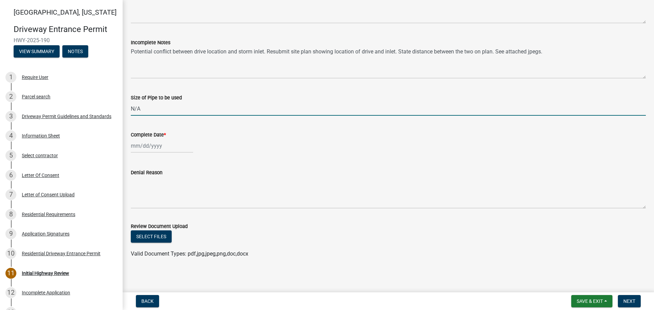
scroll to position [376, 0]
click at [164, 234] on button "Select files" at bounding box center [151, 235] width 41 height 12
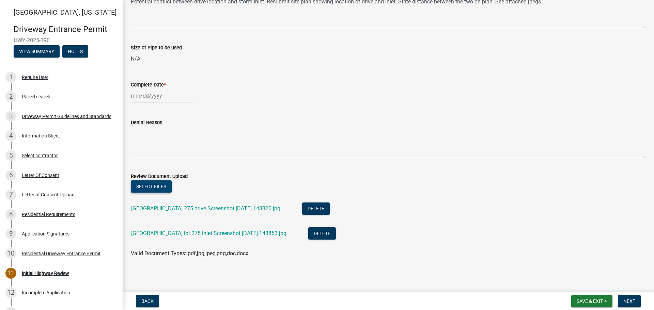
scroll to position [425, 0]
click at [631, 301] on span "Next" at bounding box center [629, 301] width 12 height 5
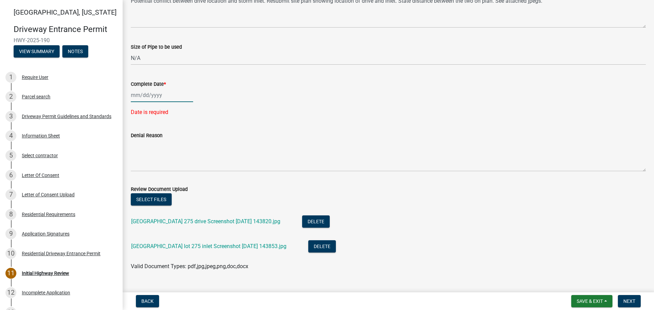
click at [158, 96] on div at bounding box center [162, 95] width 62 height 14
select select "8"
select select "2025"
click at [159, 163] on div "20" at bounding box center [159, 164] width 11 height 11
type input "[DATE]"
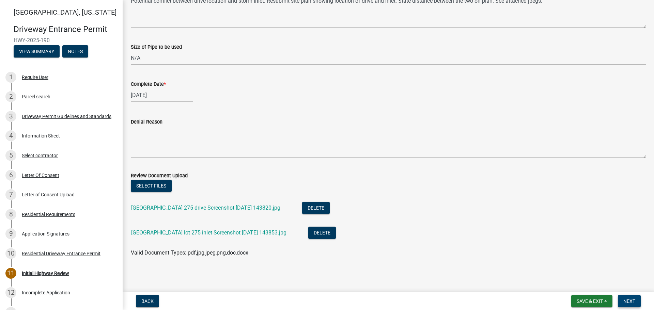
click at [624, 302] on span "Next" at bounding box center [629, 301] width 12 height 5
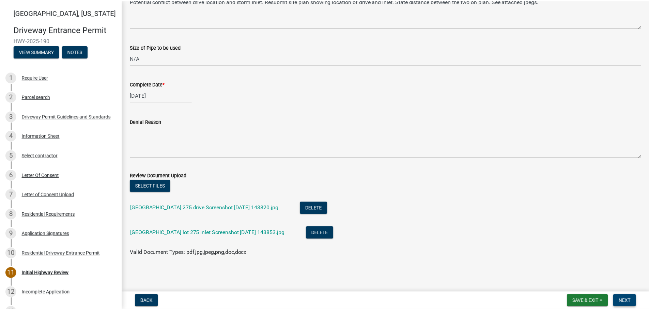
scroll to position [0, 0]
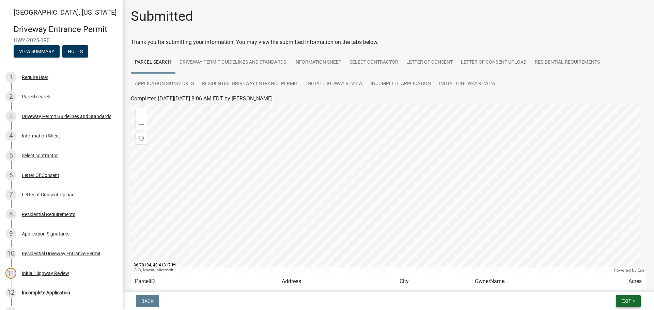
click at [630, 303] on span "Exit" at bounding box center [626, 301] width 10 height 5
click at [599, 287] on button "Save & Exit" at bounding box center [613, 283] width 54 height 16
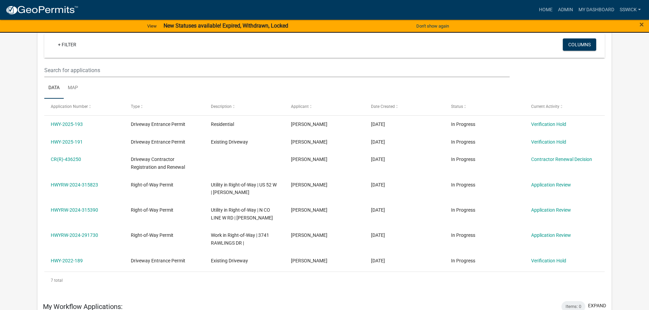
scroll to position [34, 0]
